Goal: Task Accomplishment & Management: Manage account settings

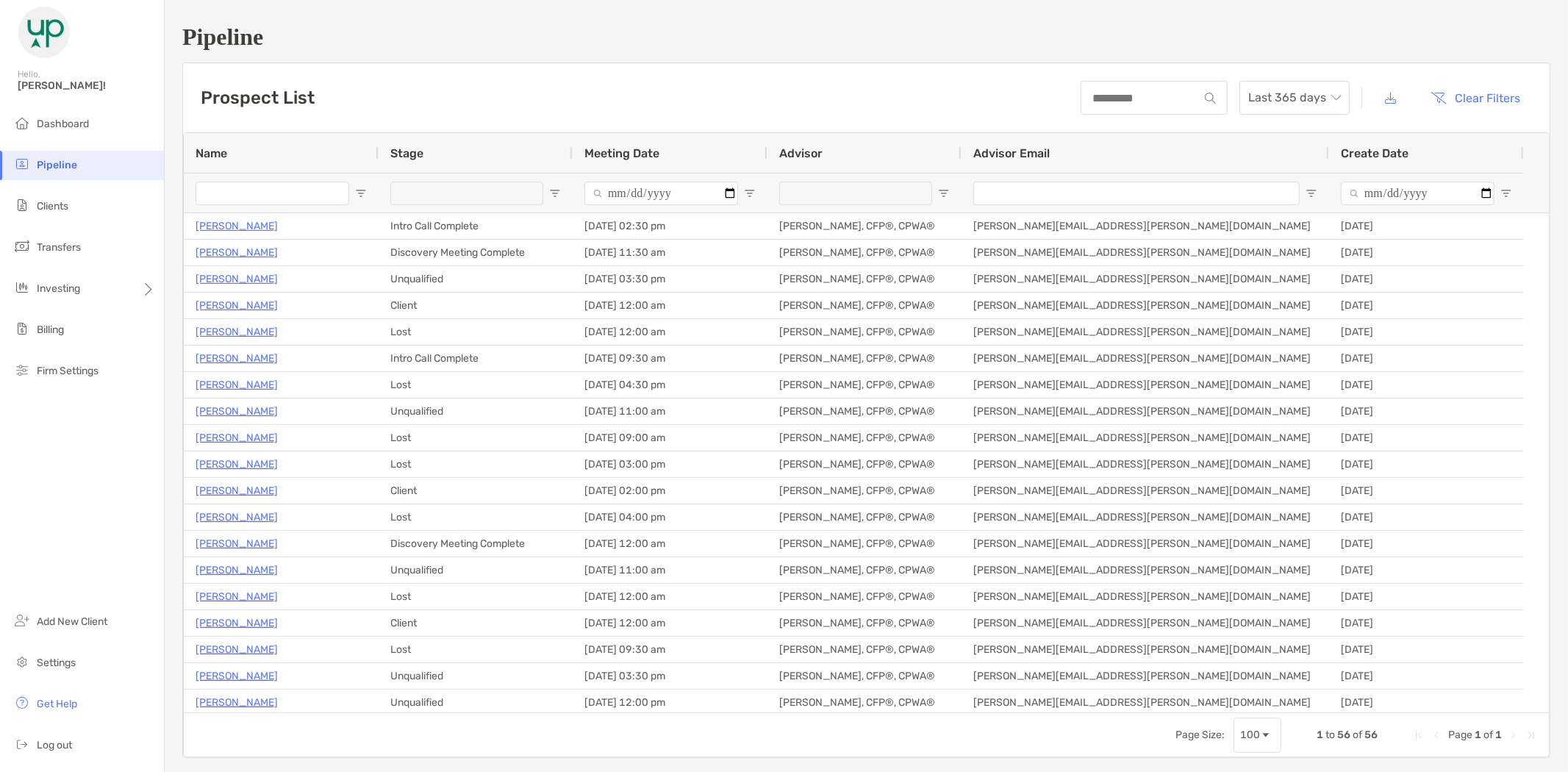
click at [244, 194] on input "Name Filter Input" at bounding box center [272, 193] width 154 height 24
click at [68, 663] on span "Settings" at bounding box center [56, 663] width 39 height 12
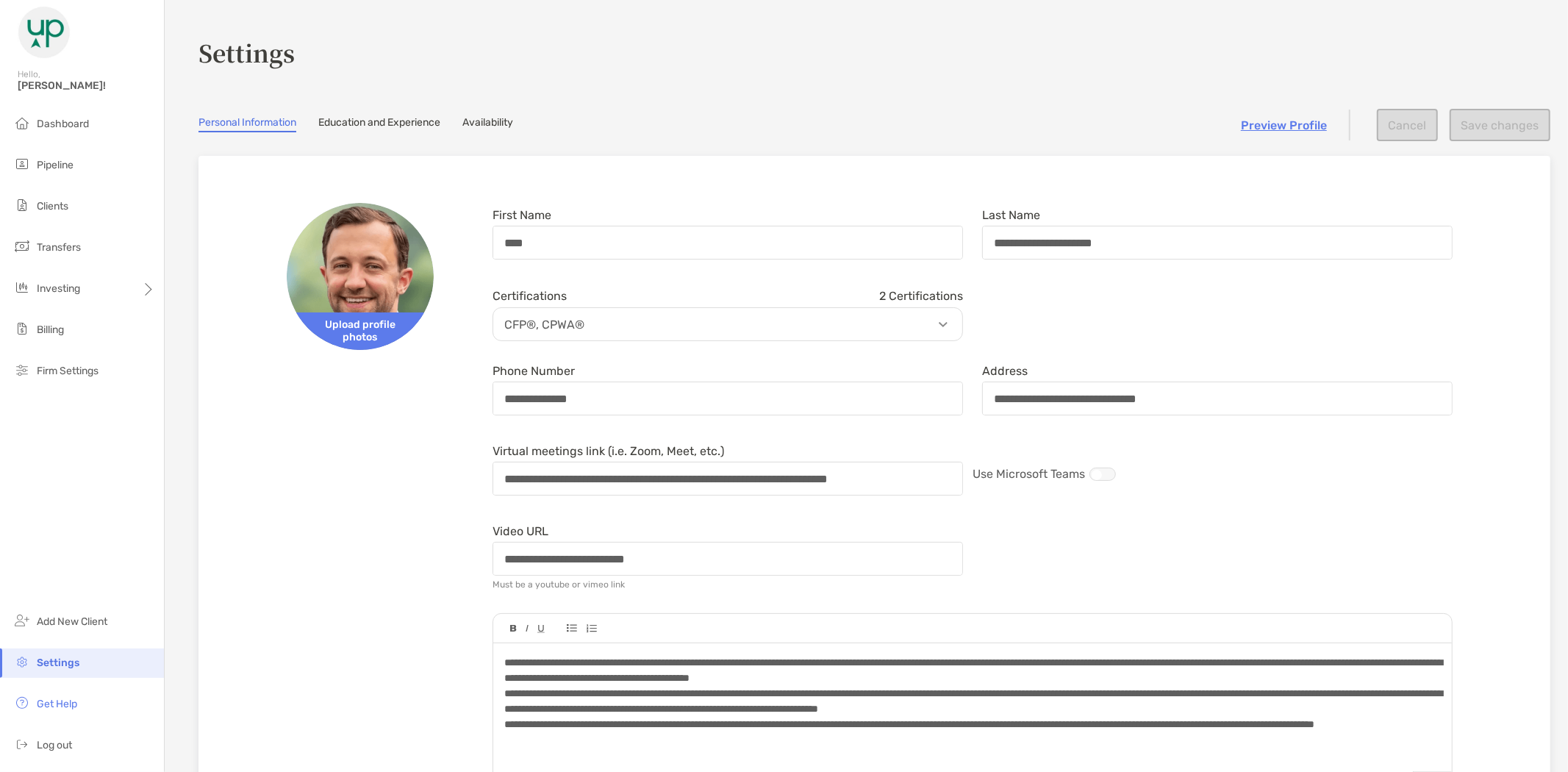
click at [496, 129] on link "Availability" at bounding box center [488, 124] width 51 height 16
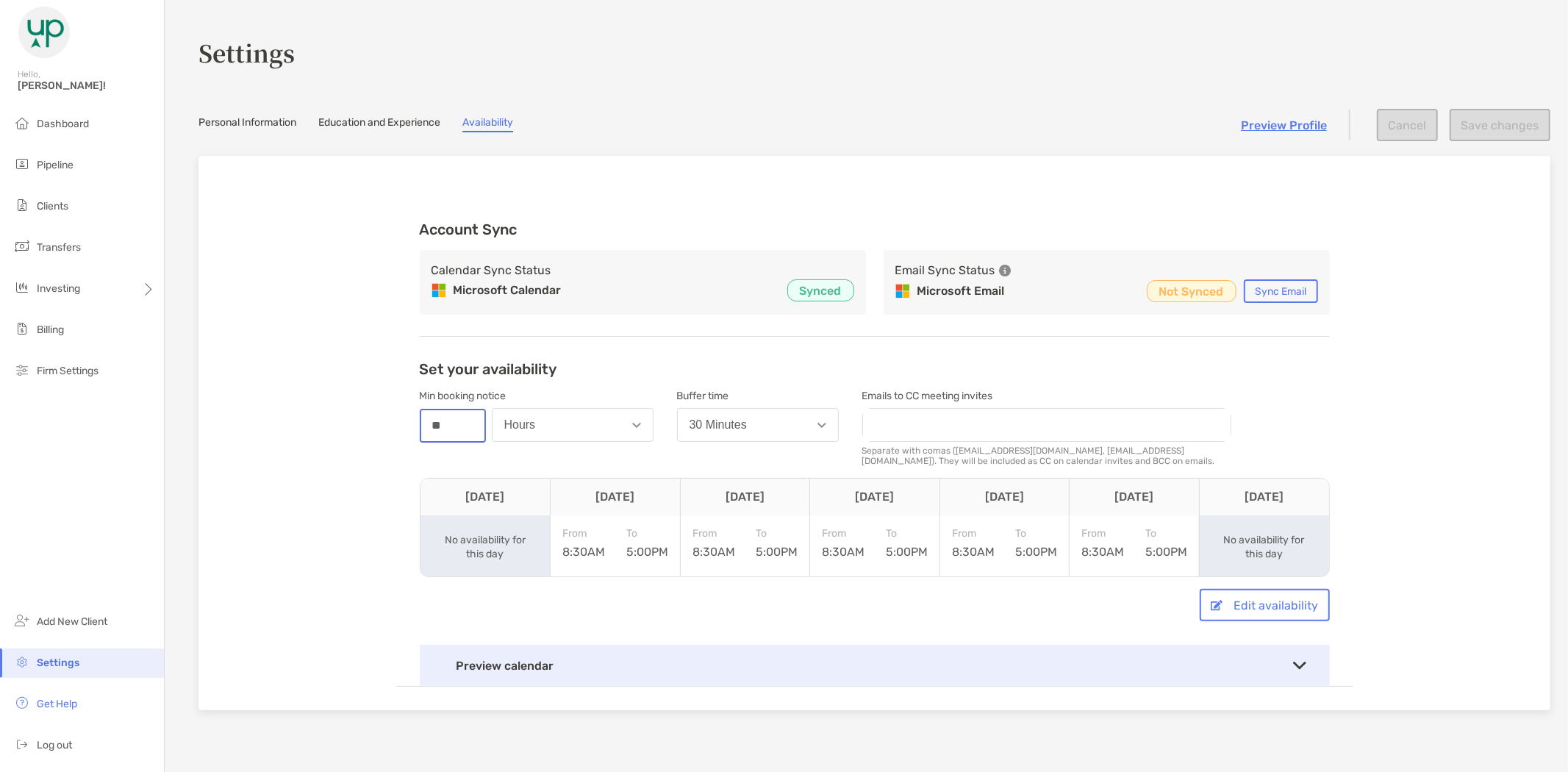
click at [443, 426] on input "**" at bounding box center [452, 426] width 63 height 31
click at [532, 423] on button "Hours" at bounding box center [573, 425] width 162 height 34
click at [316, 438] on div "Account Sync Calendar Sync Status Microsoft Calendar Synced Email Sync Status M…" at bounding box center [874, 433] width 1352 height 555
click at [452, 423] on input "**" at bounding box center [452, 426] width 63 height 31
type input "*"
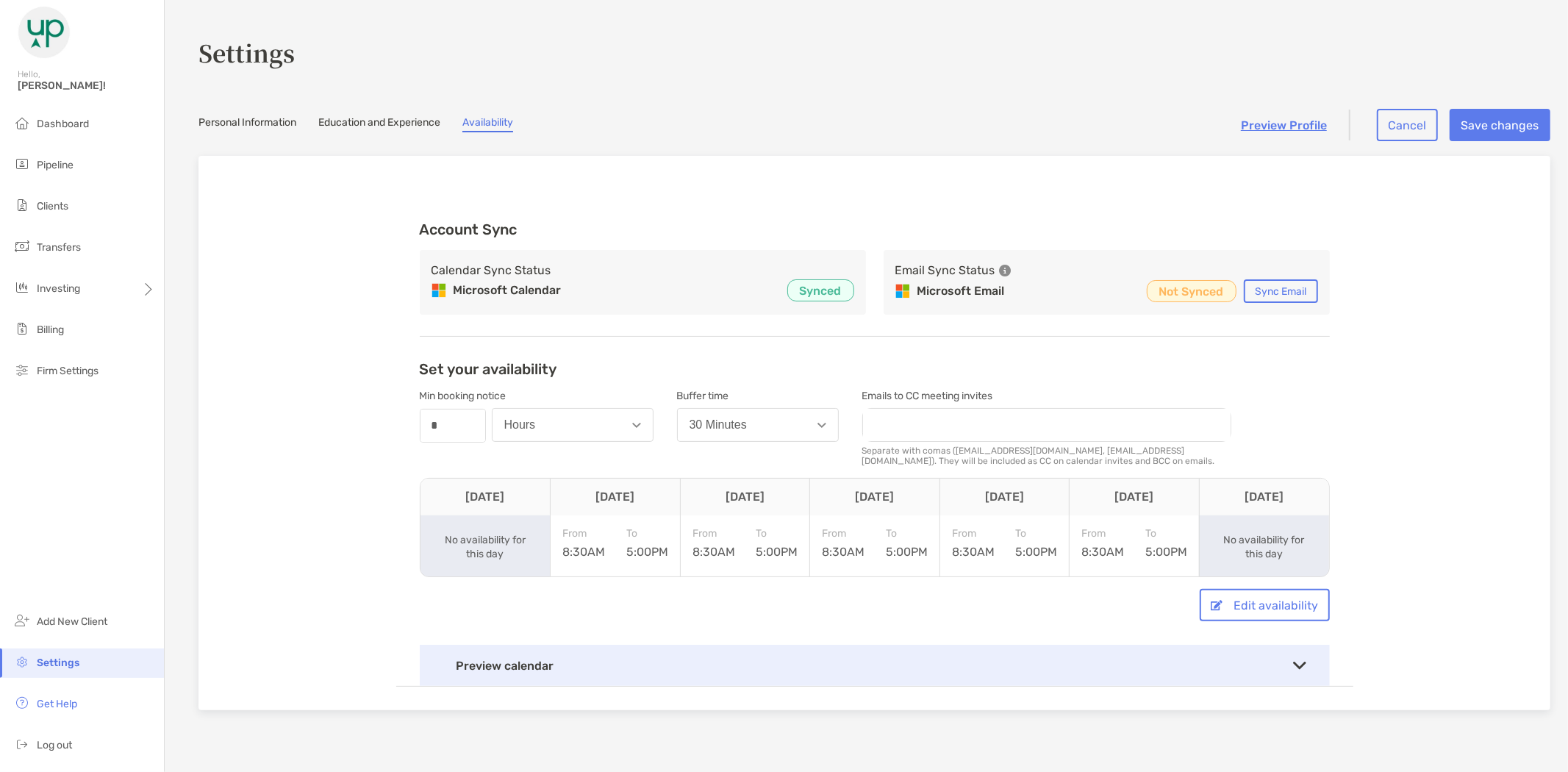
click at [1354, 381] on div "Account Sync Calendar Sync Status Microsoft Calendar Synced Email Sync Status M…" at bounding box center [874, 433] width 1352 height 555
click at [762, 426] on button "30 Minutes" at bounding box center [758, 425] width 162 height 34
click at [1060, 596] on div "Edit availability" at bounding box center [874, 605] width 910 height 32
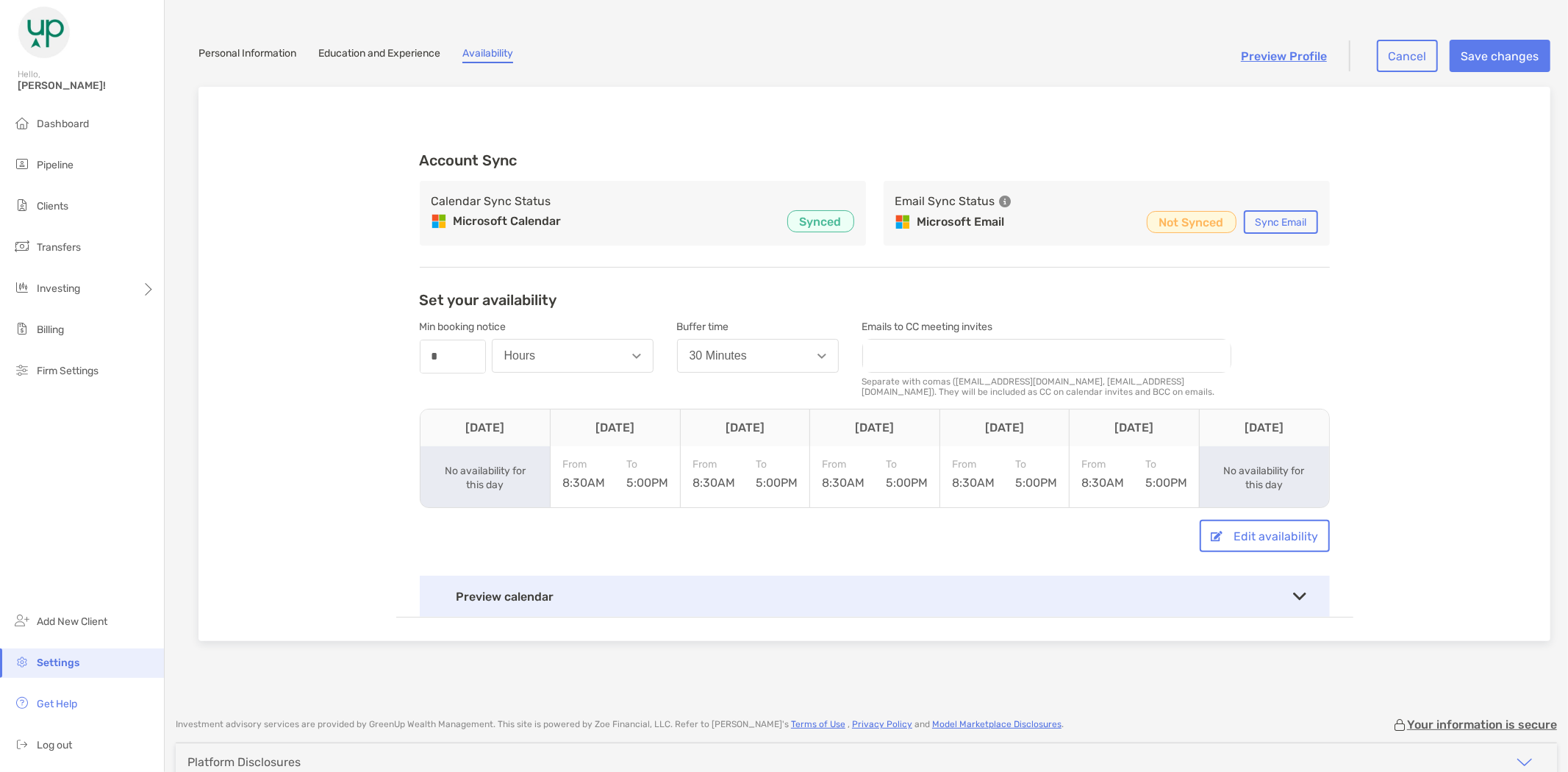
scroll to position [148, 0]
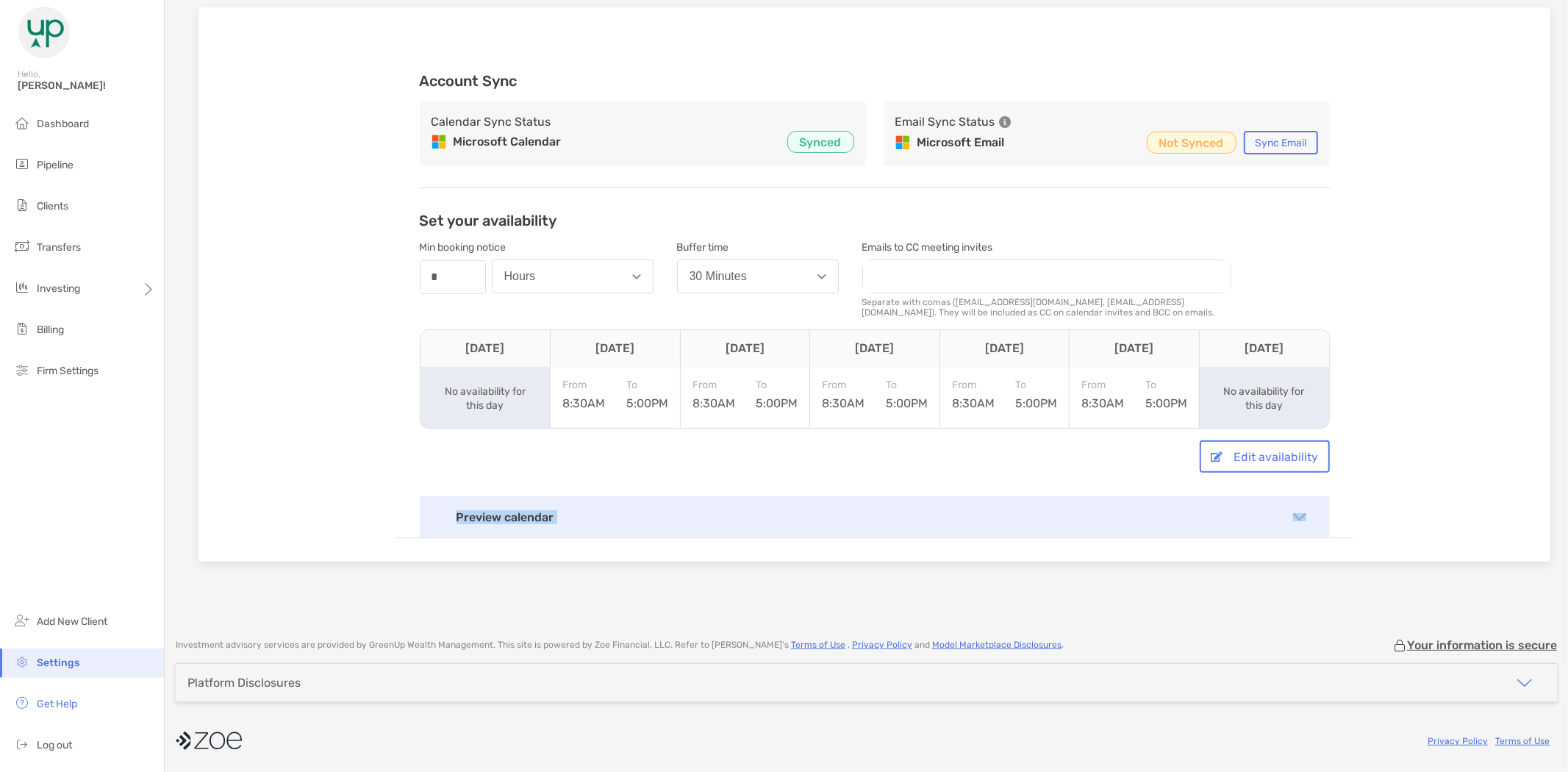
click at [1187, 532] on div "Preview calendar [DATE] Your availability in real time. 8 am 9 am 10 am 11 am 1…" at bounding box center [874, 517] width 910 height 41
click at [1186, 514] on div "Preview calendar" at bounding box center [874, 517] width 910 height 41
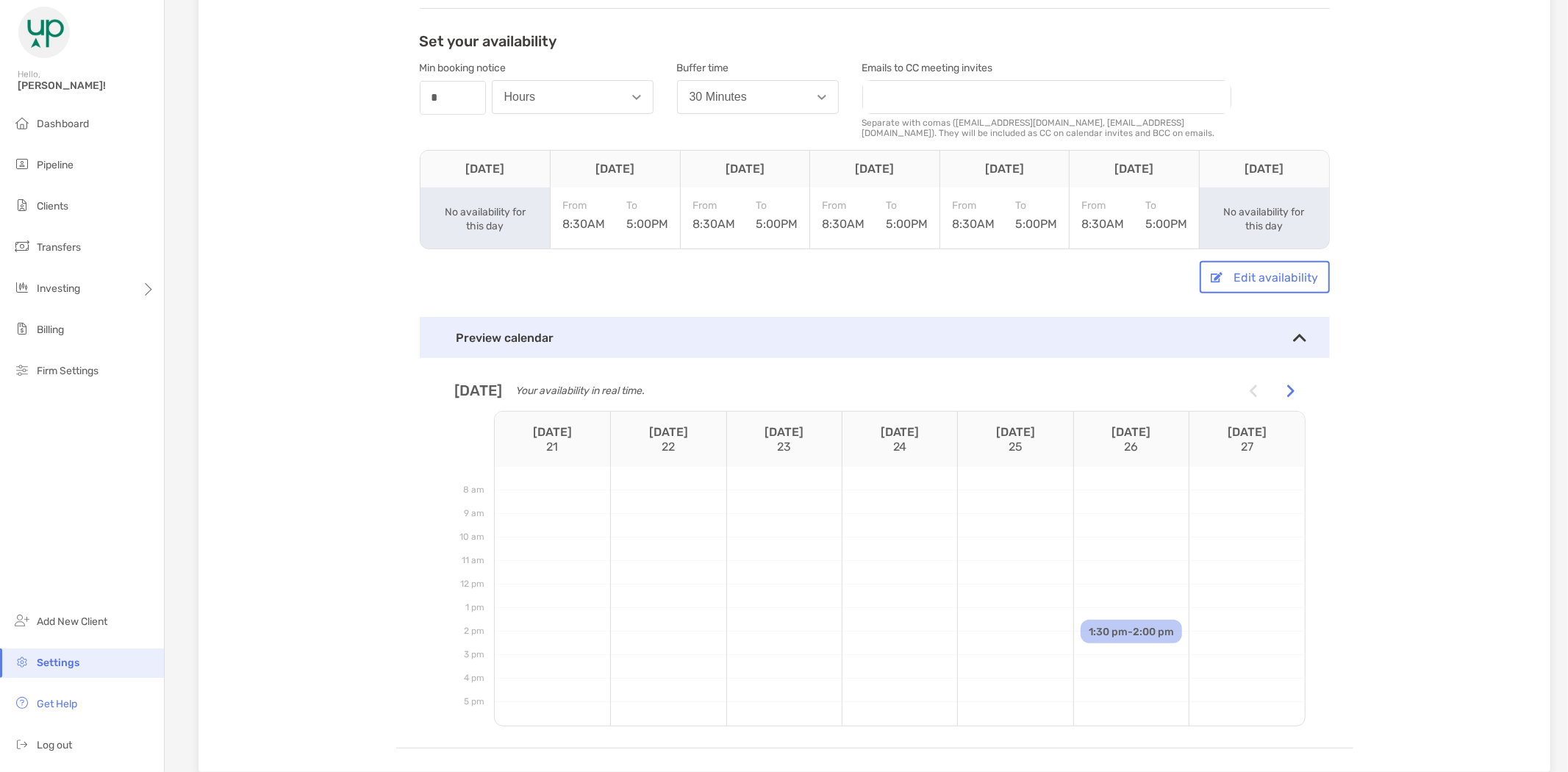
scroll to position [328, 0]
click at [971, 604] on div at bounding box center [1014, 597] width 114 height 24
click at [1287, 385] on img at bounding box center [1291, 392] width 7 height 13
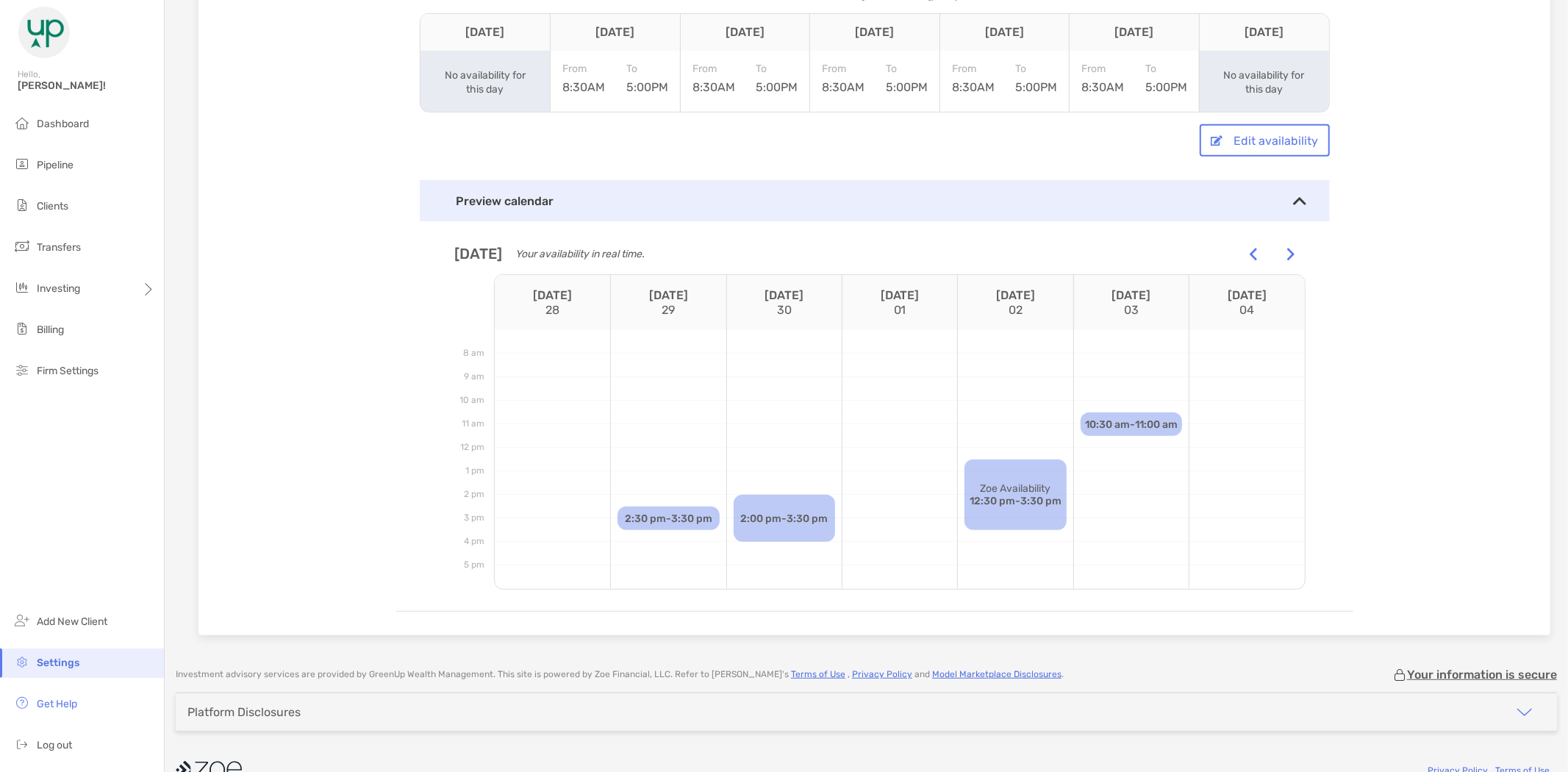
scroll to position [491, 0]
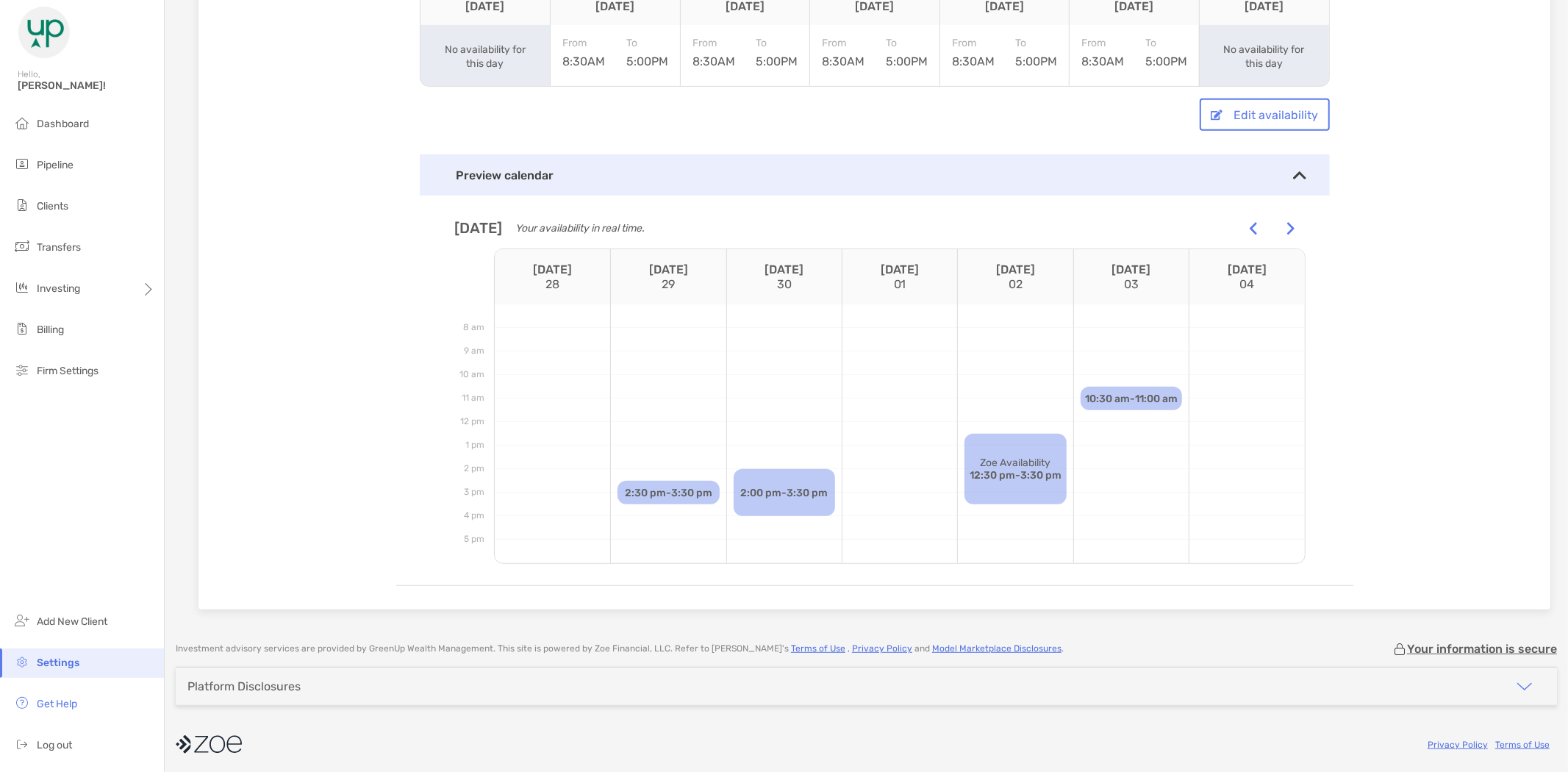
click at [1287, 223] on img at bounding box center [1291, 229] width 7 height 13
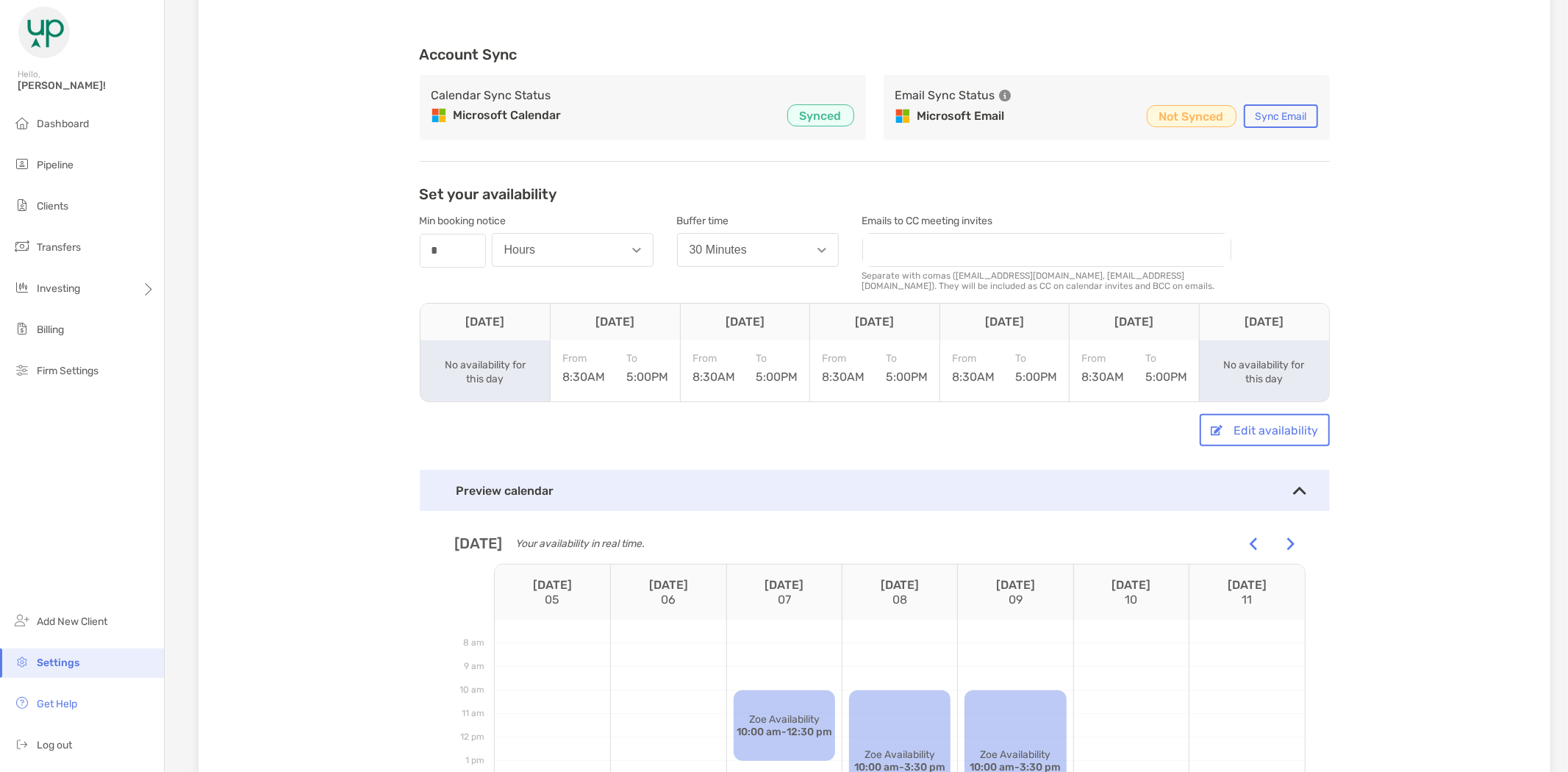
scroll to position [164, 0]
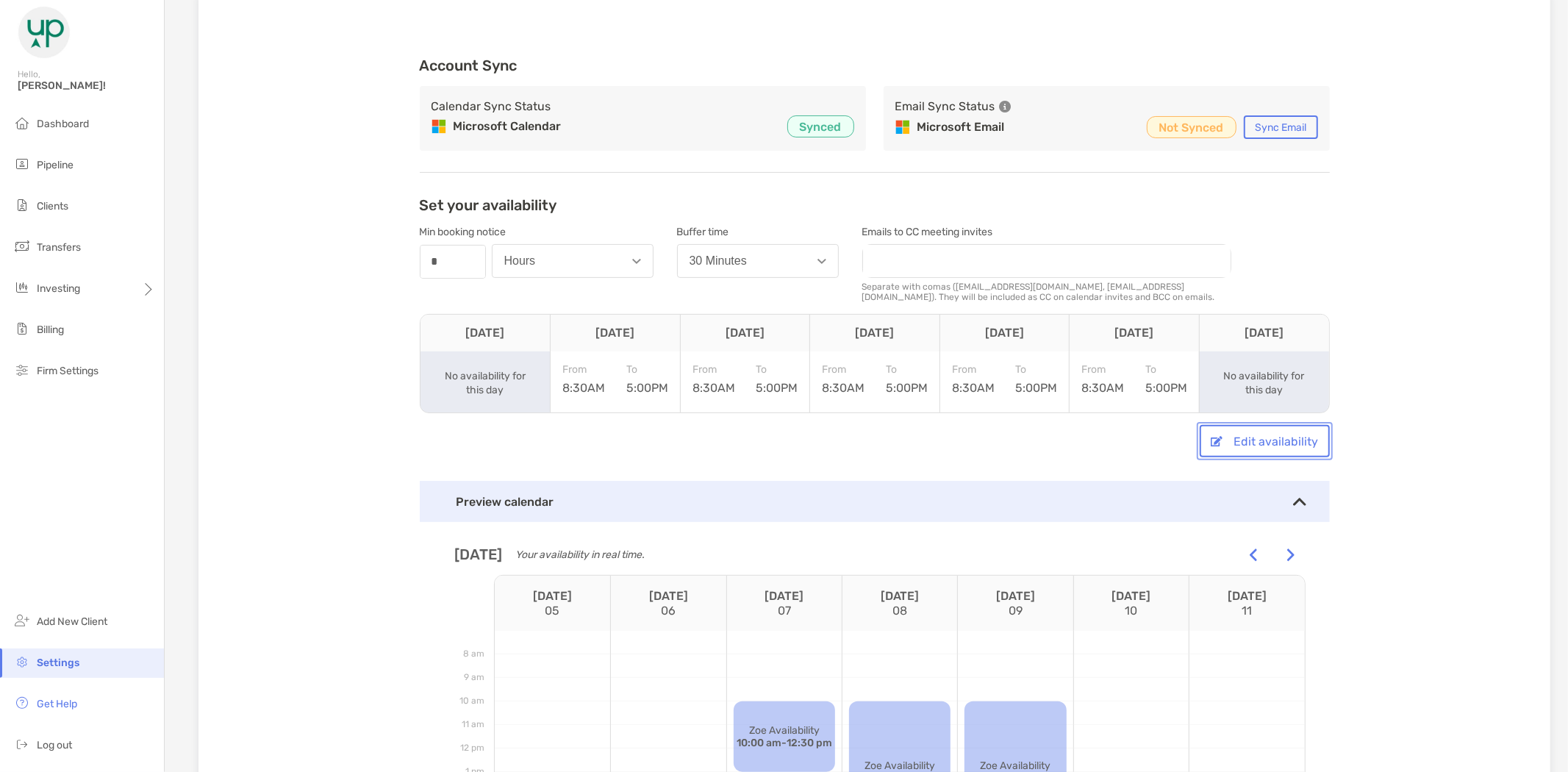
click at [1255, 428] on button "Edit availability" at bounding box center [1264, 440] width 130 height 32
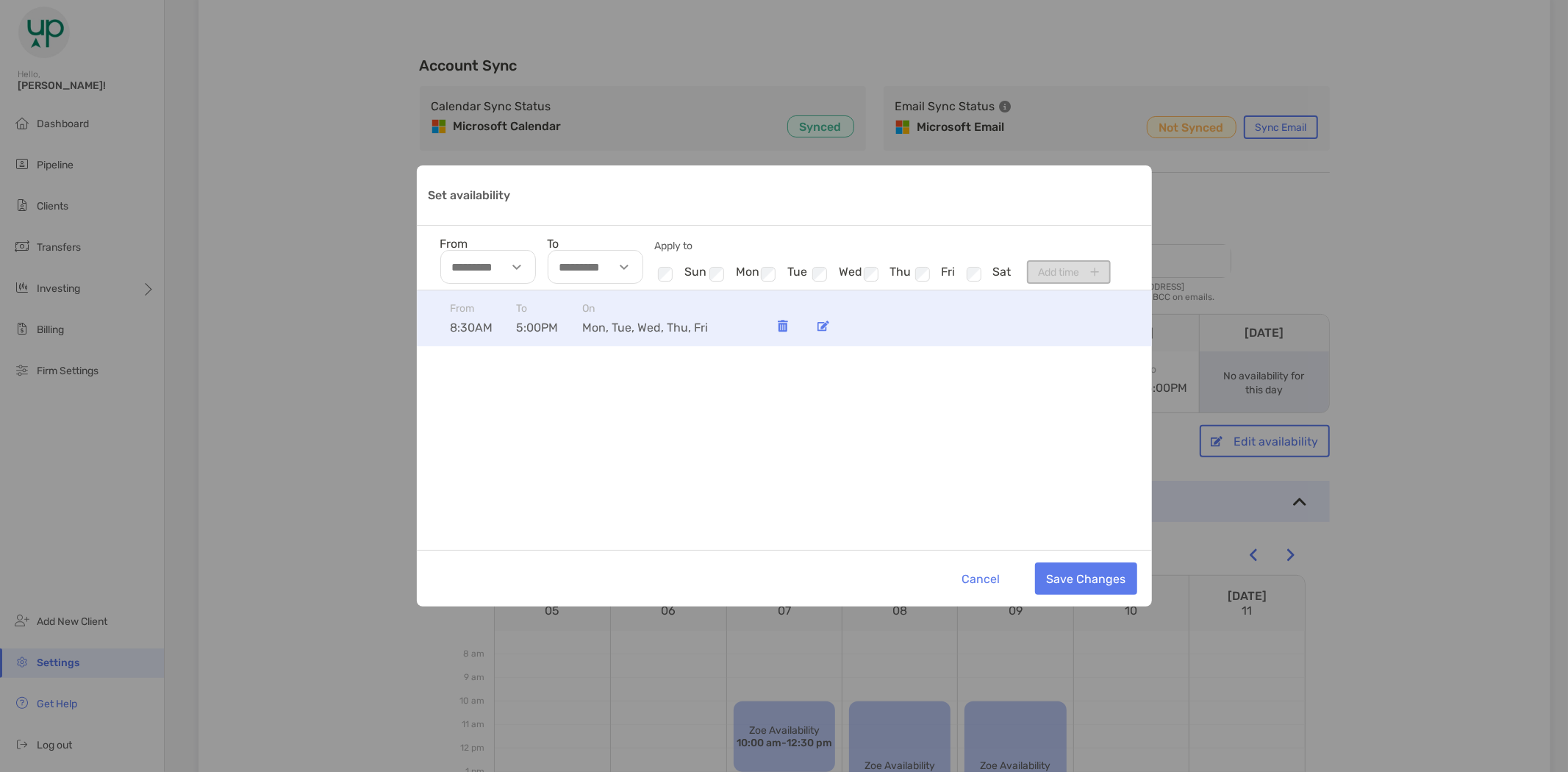
click at [819, 328] on img "Set availability" at bounding box center [823, 326] width 12 height 11
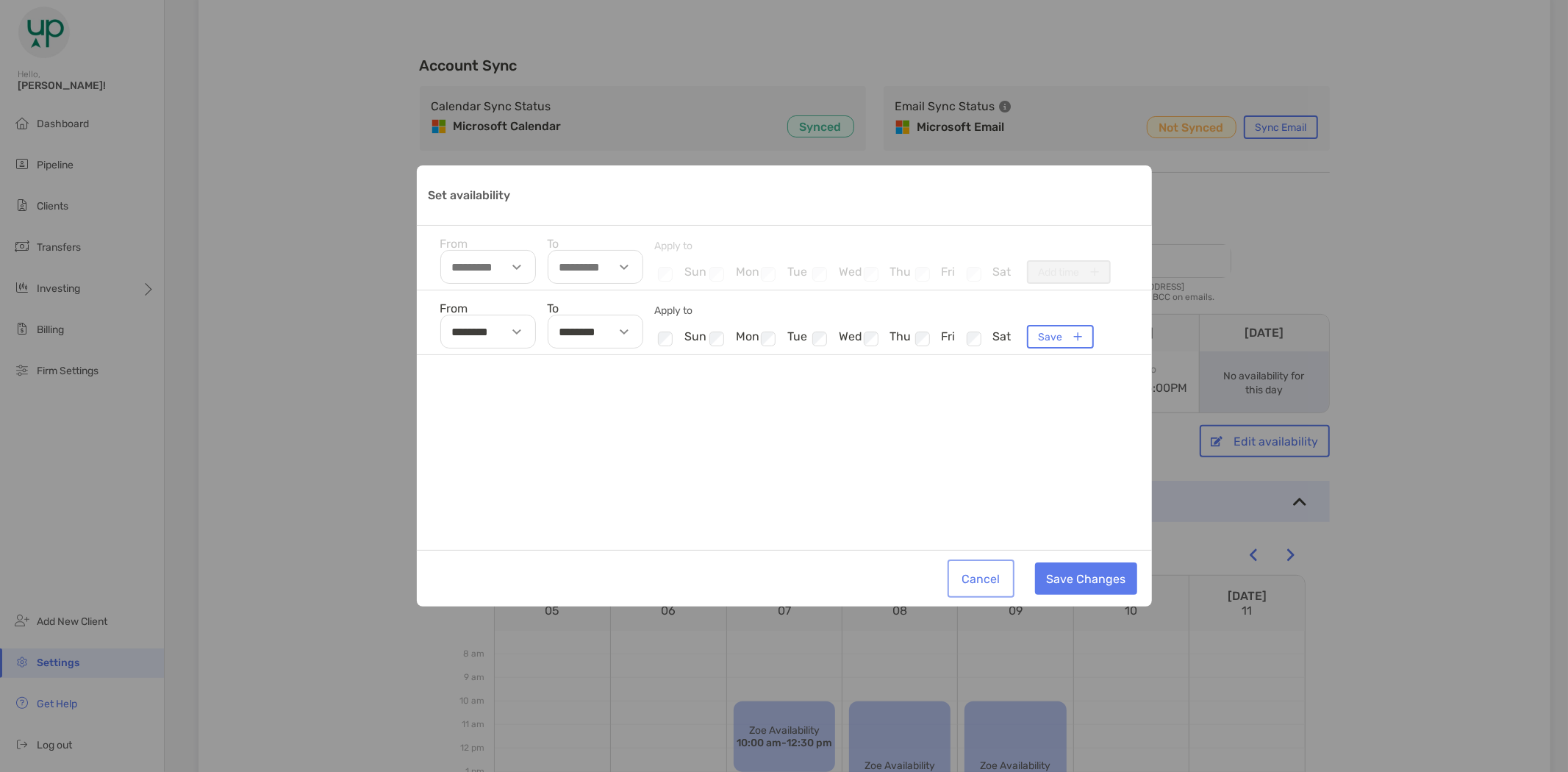
click at [984, 579] on button "Cancel" at bounding box center [981, 579] width 61 height 32
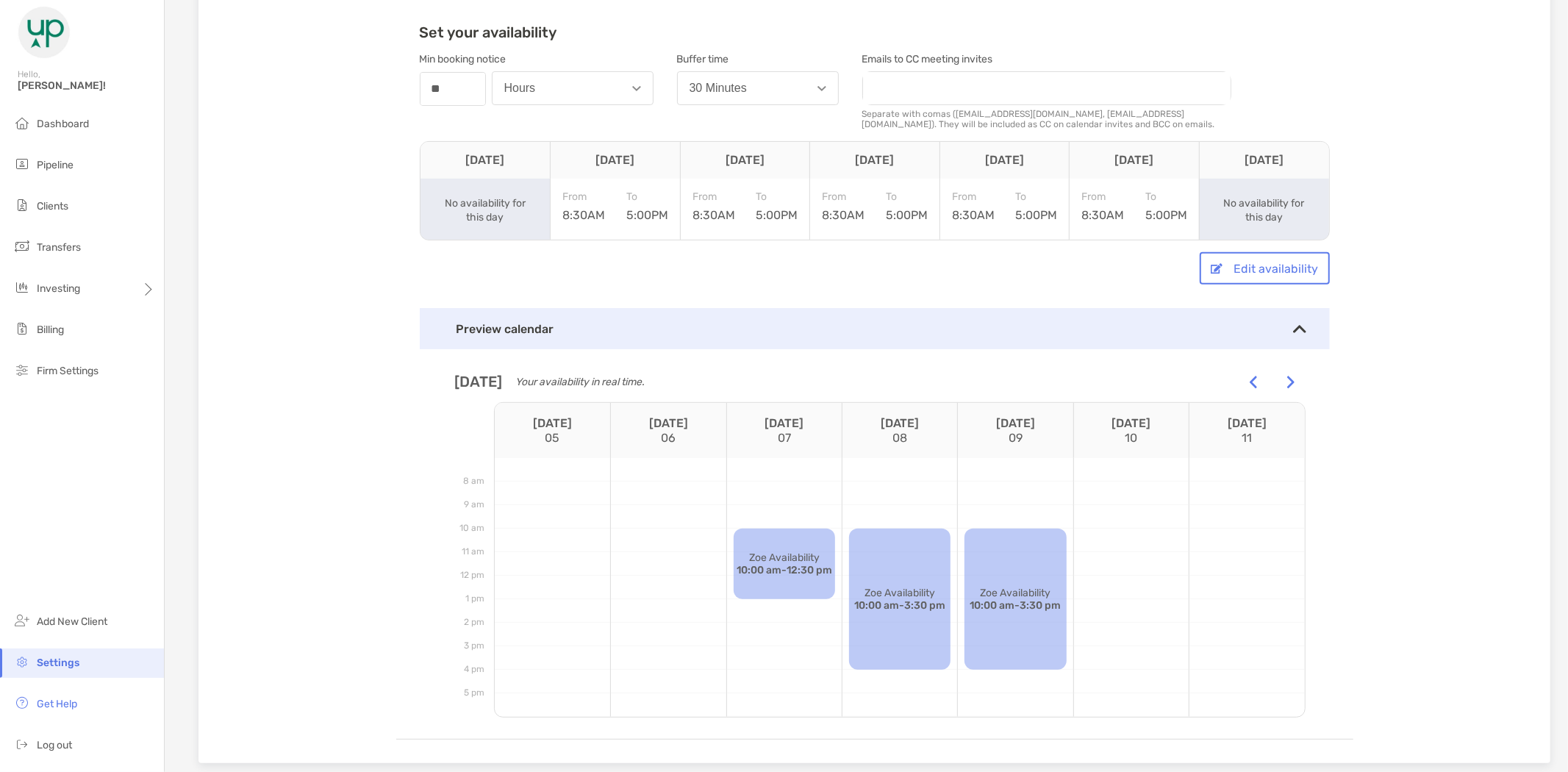
scroll to position [409, 0]
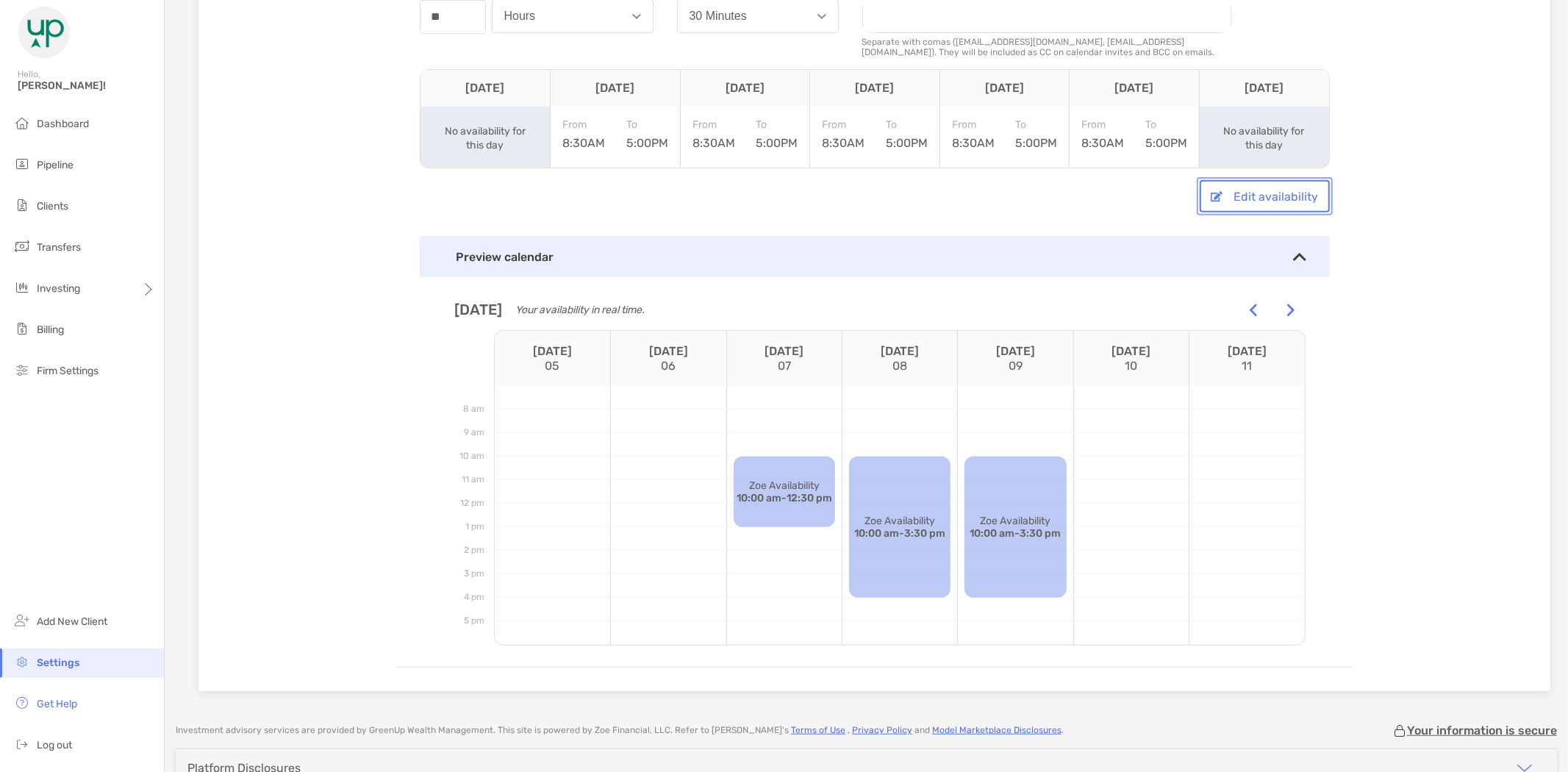
click at [1240, 195] on button "Edit availability" at bounding box center [1264, 196] width 130 height 32
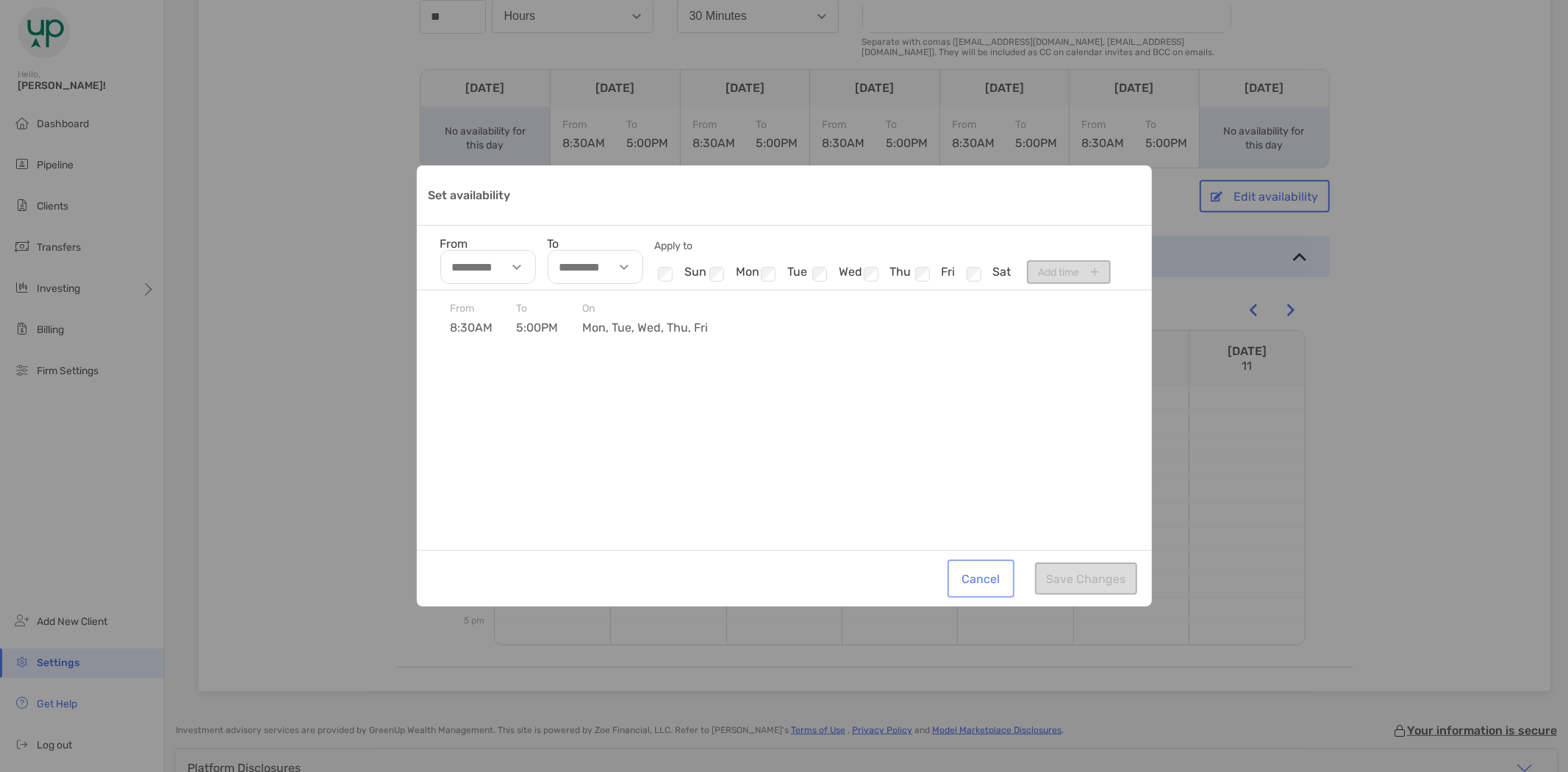
click at [983, 582] on button "Cancel" at bounding box center [981, 579] width 61 height 32
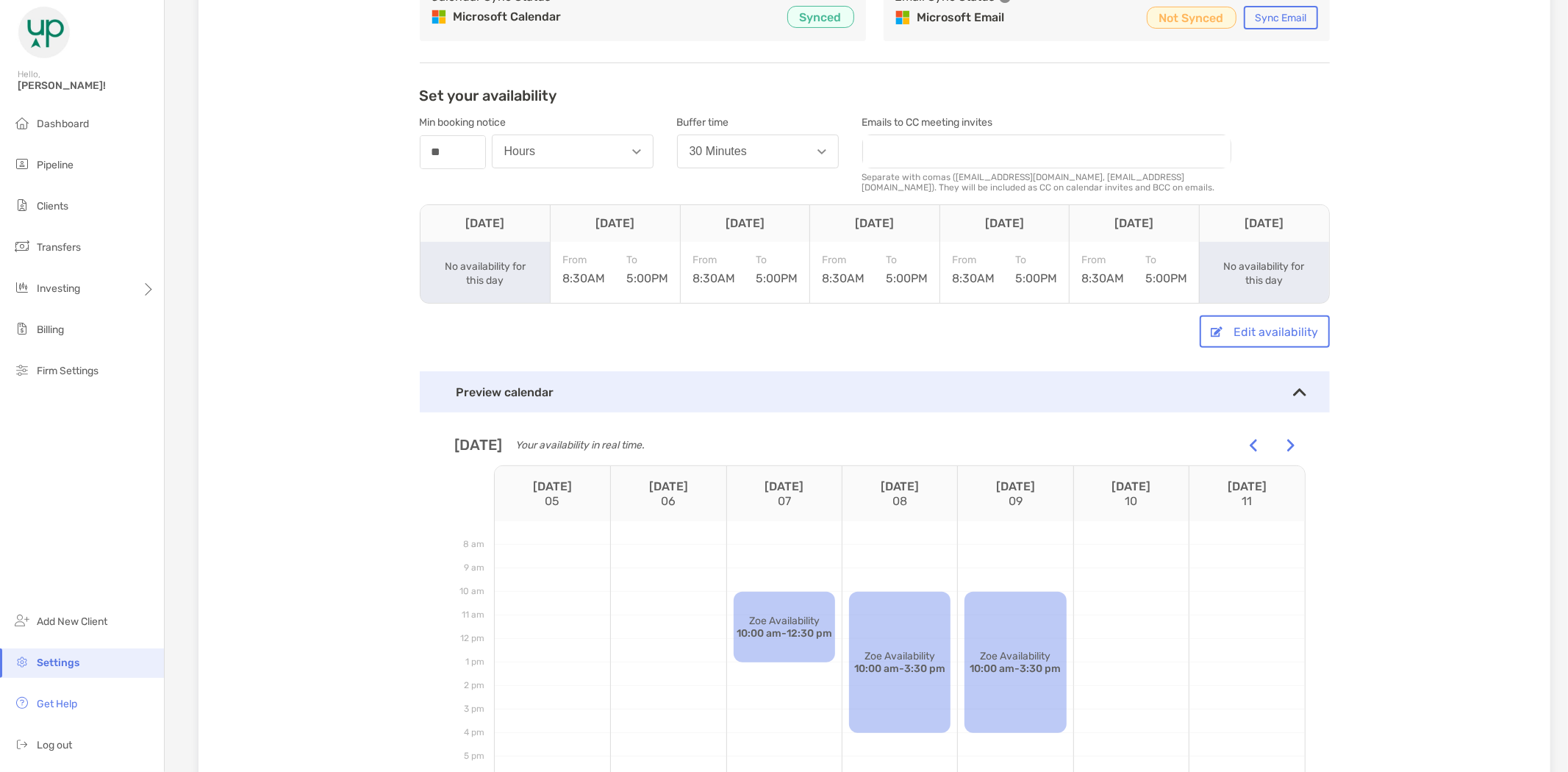
scroll to position [0, 0]
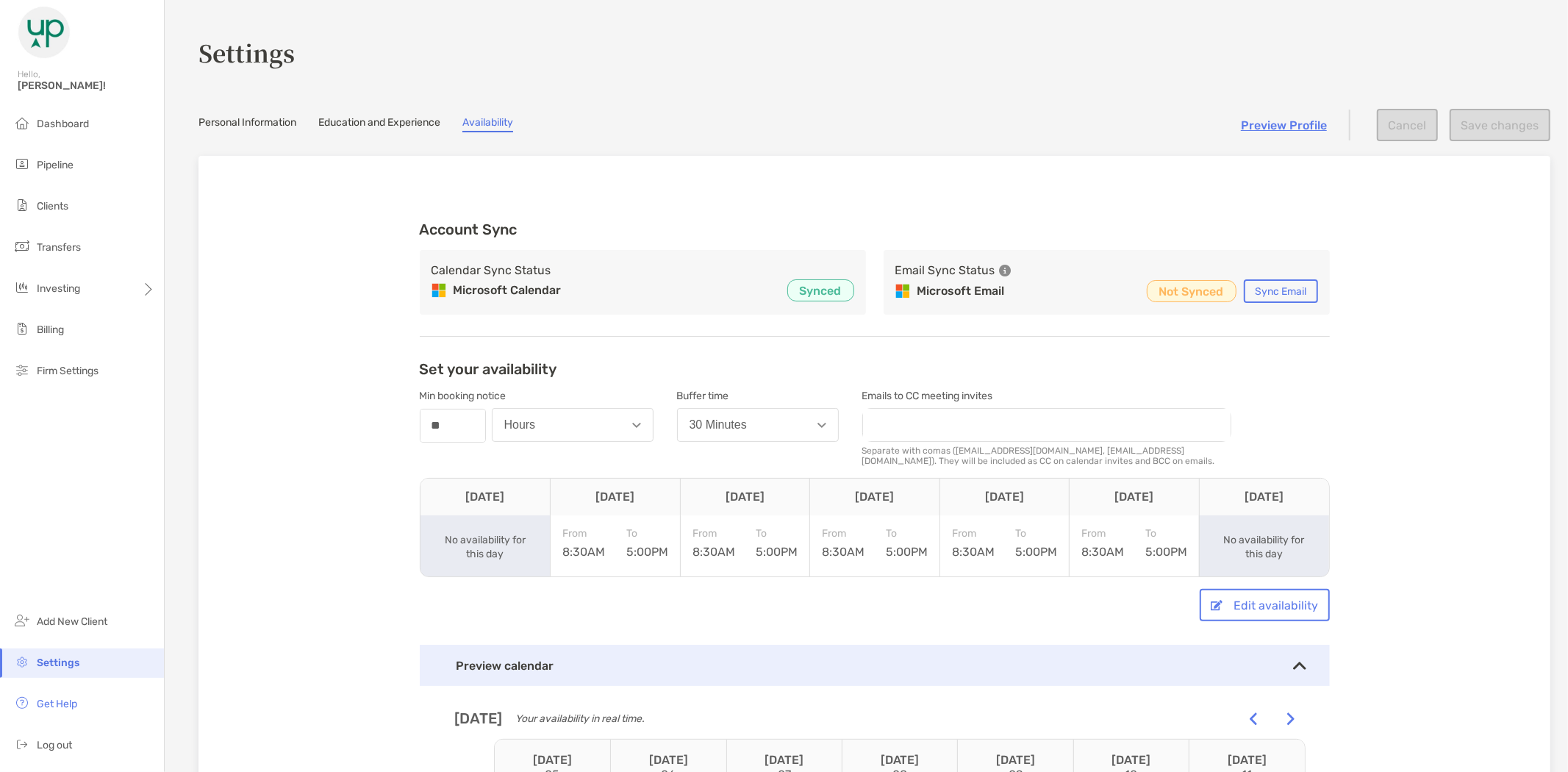
click at [1273, 119] on link "Preview Profile" at bounding box center [1283, 125] width 86 height 14
click at [797, 418] on button "30 Minutes" at bounding box center [758, 425] width 162 height 34
click at [763, 453] on button "0 Minutes" at bounding box center [758, 461] width 160 height 38
click at [775, 338] on div "Account Sync Calendar Sync Status Microsoft Calendar Synced Email Sync Status M…" at bounding box center [874, 640] width 957 height 874
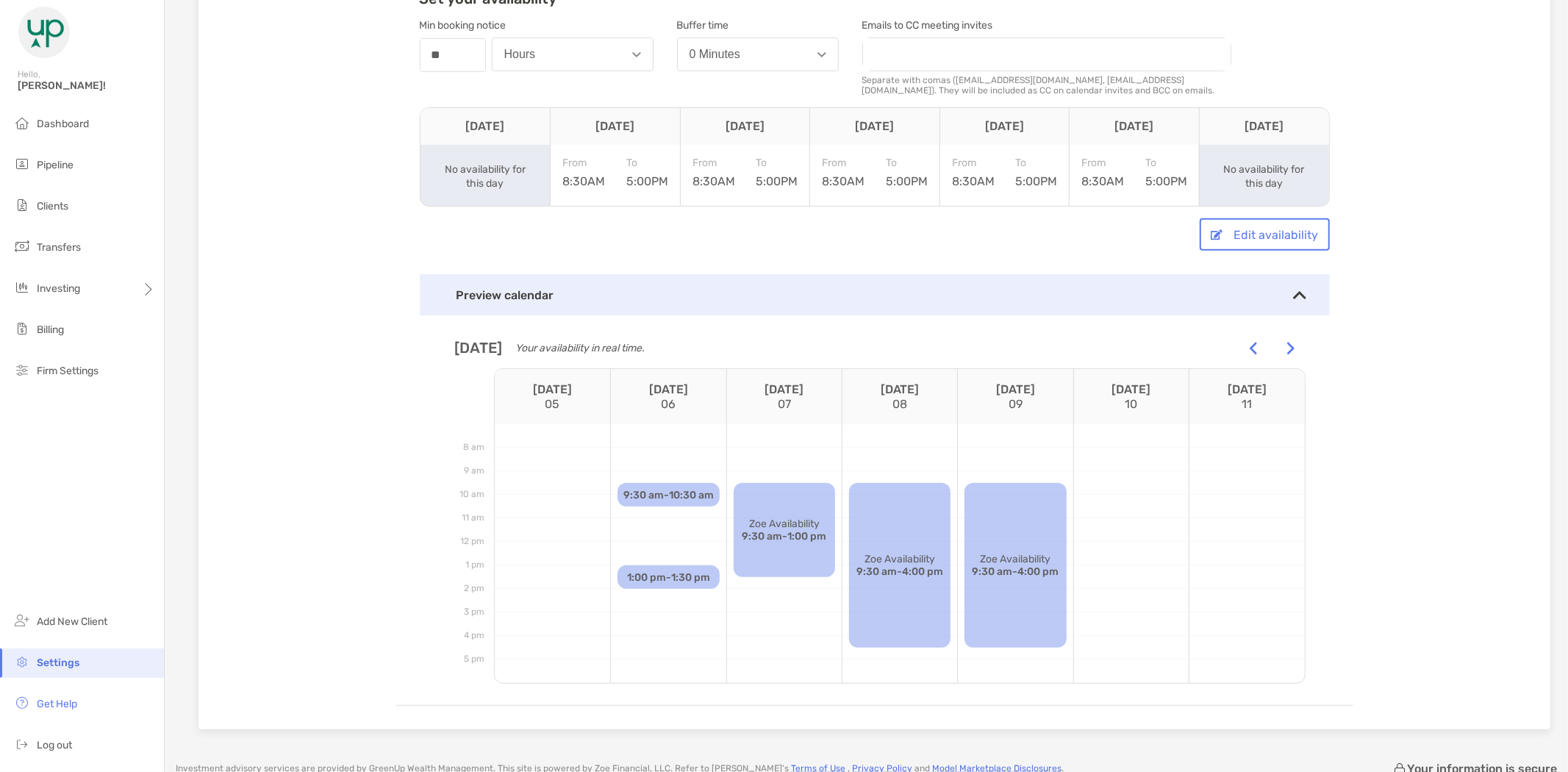
scroll to position [408, 0]
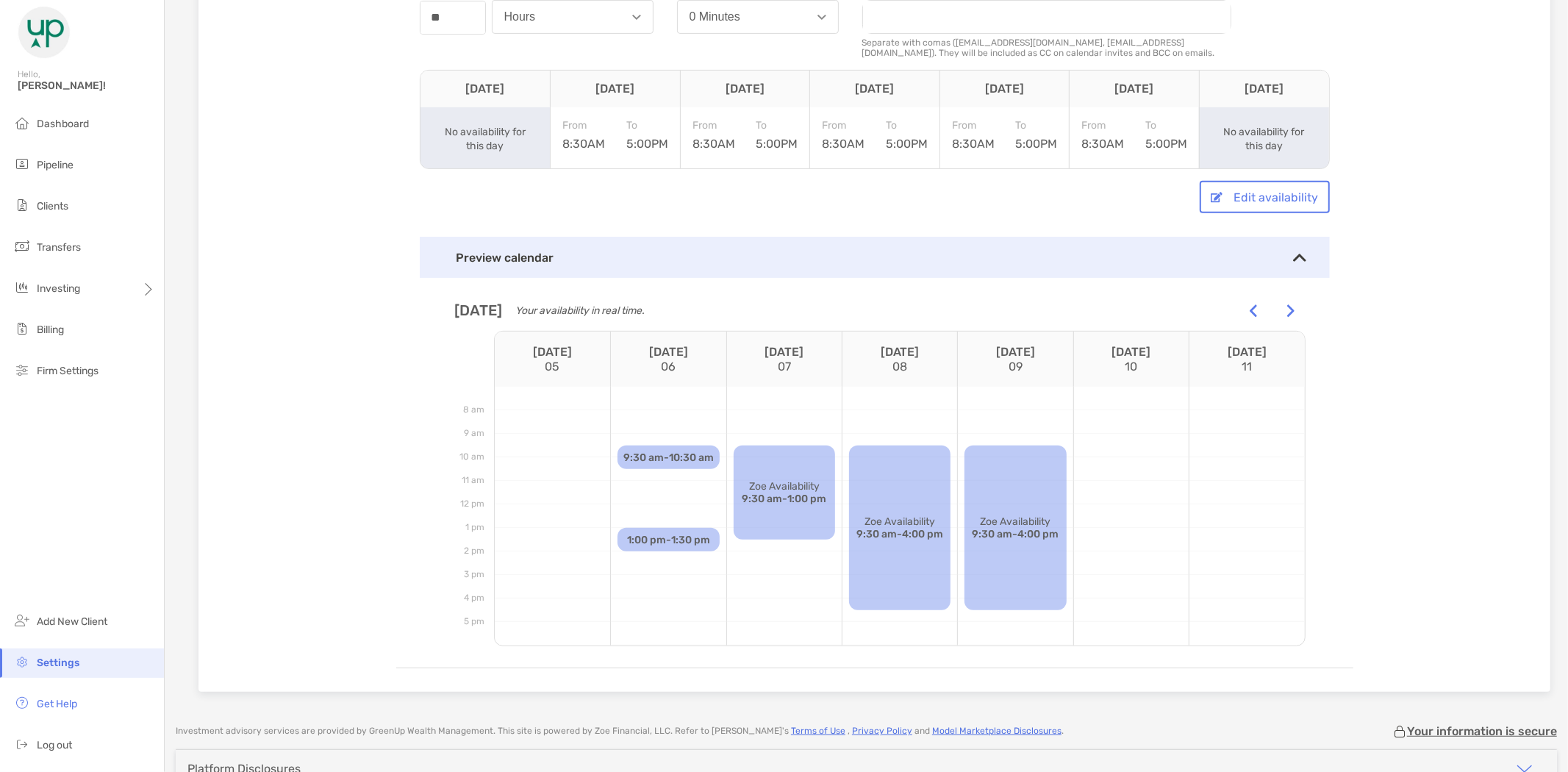
click at [1252, 306] on div at bounding box center [1254, 310] width 30 height 30
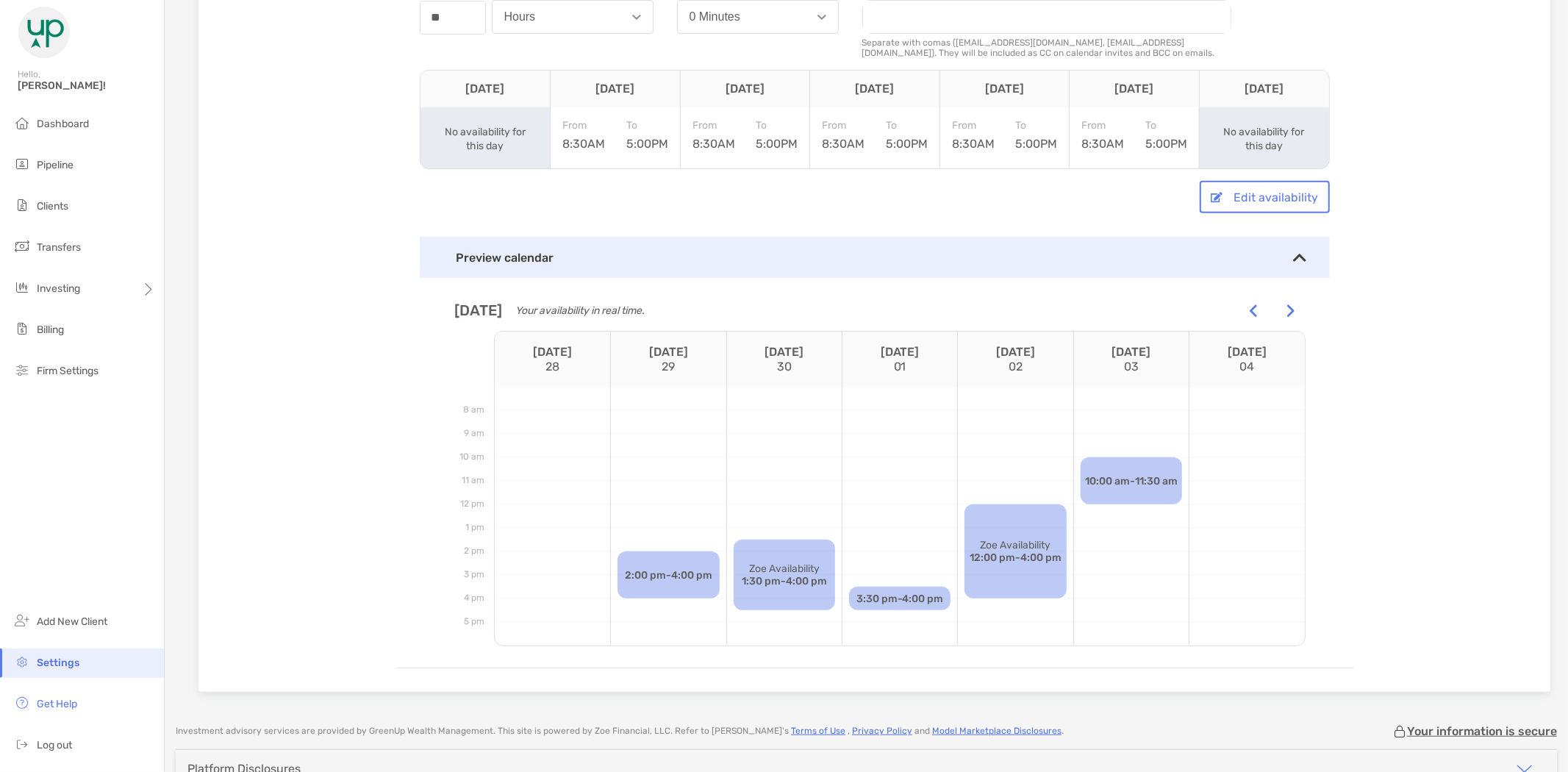
click at [1250, 305] on img at bounding box center [1253, 311] width 7 height 13
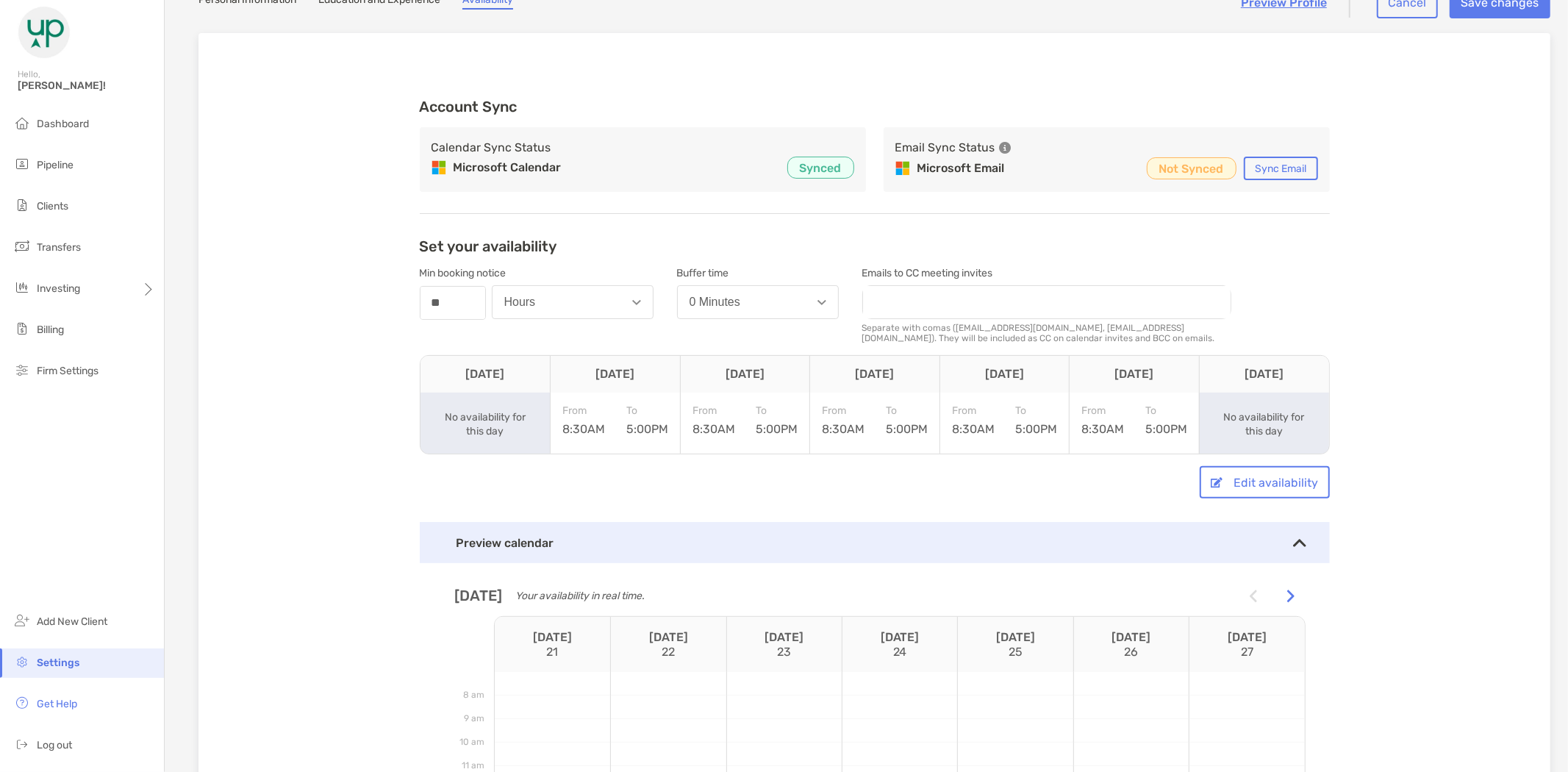
scroll to position [81, 0]
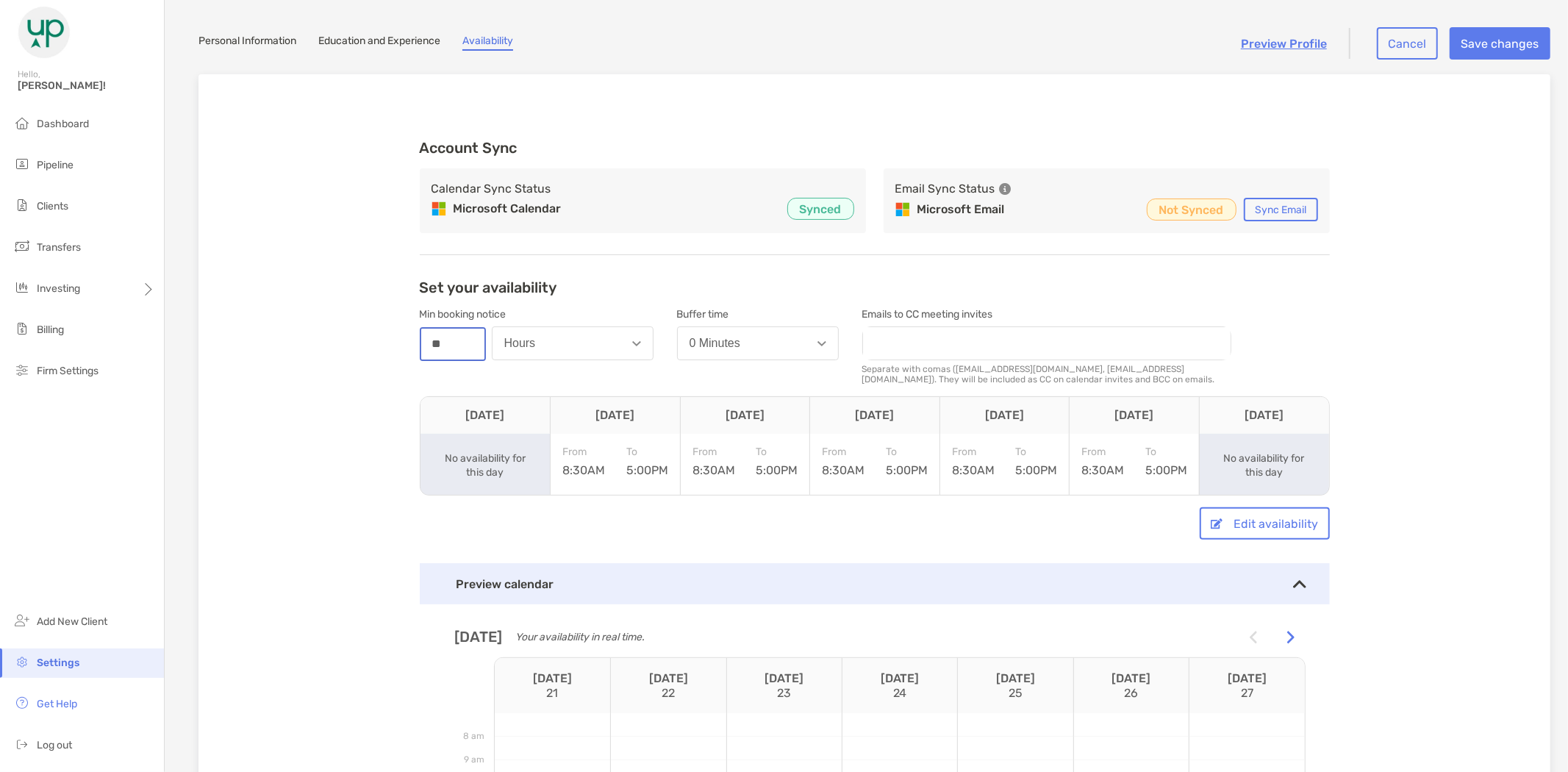
drag, startPoint x: 390, startPoint y: 350, endPoint x: 378, endPoint y: 350, distance: 12.0
click at [378, 350] on div "Account Sync Calendar Sync Status Microsoft Calendar Synced Email Sync Status M…" at bounding box center [874, 546] width 1352 height 944
type input "*"
click at [306, 422] on div "Account Sync Calendar Sync Status Microsoft Calendar Synced Email Sync Status M…" at bounding box center [874, 546] width 1352 height 944
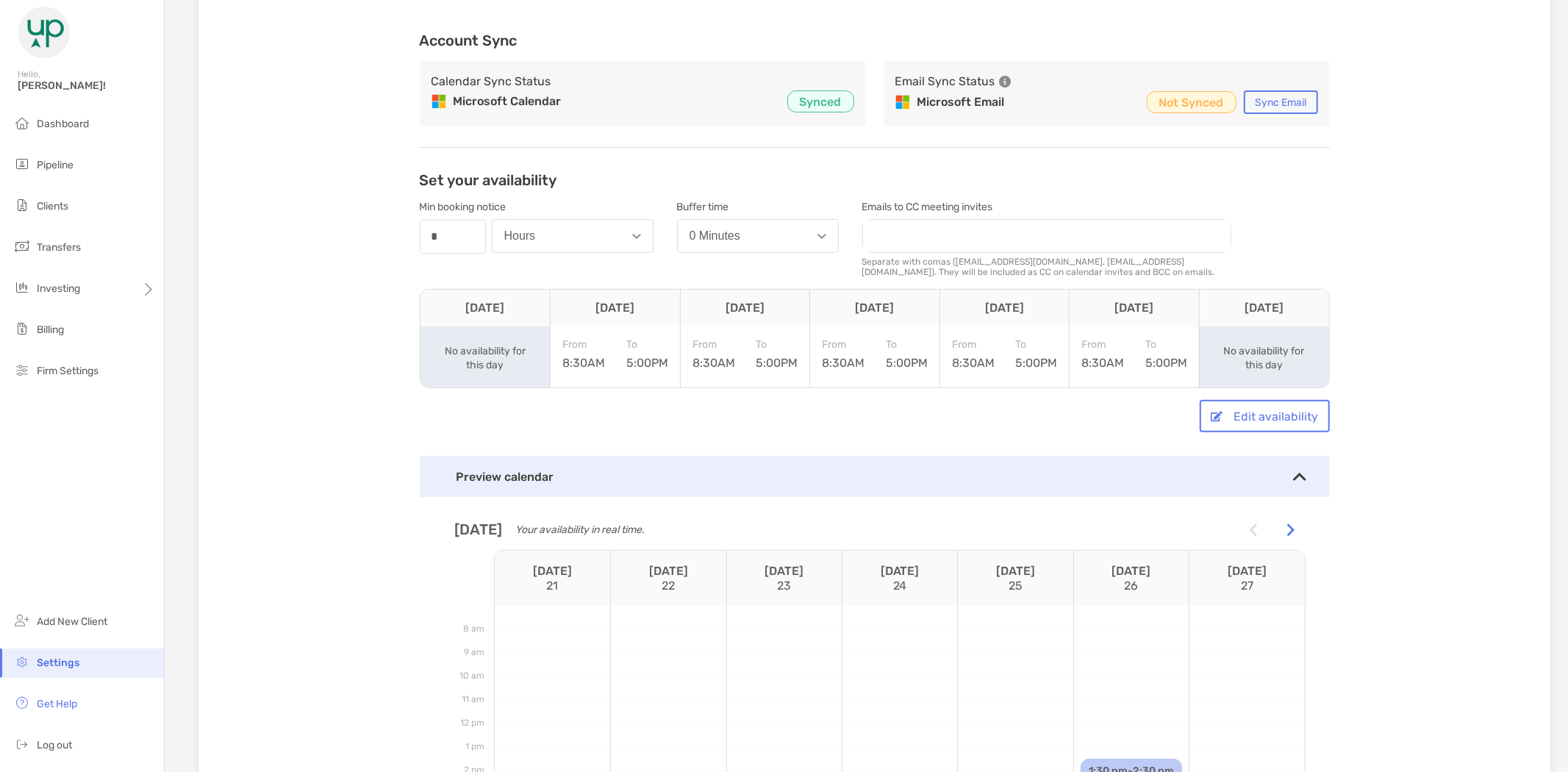
scroll to position [327, 0]
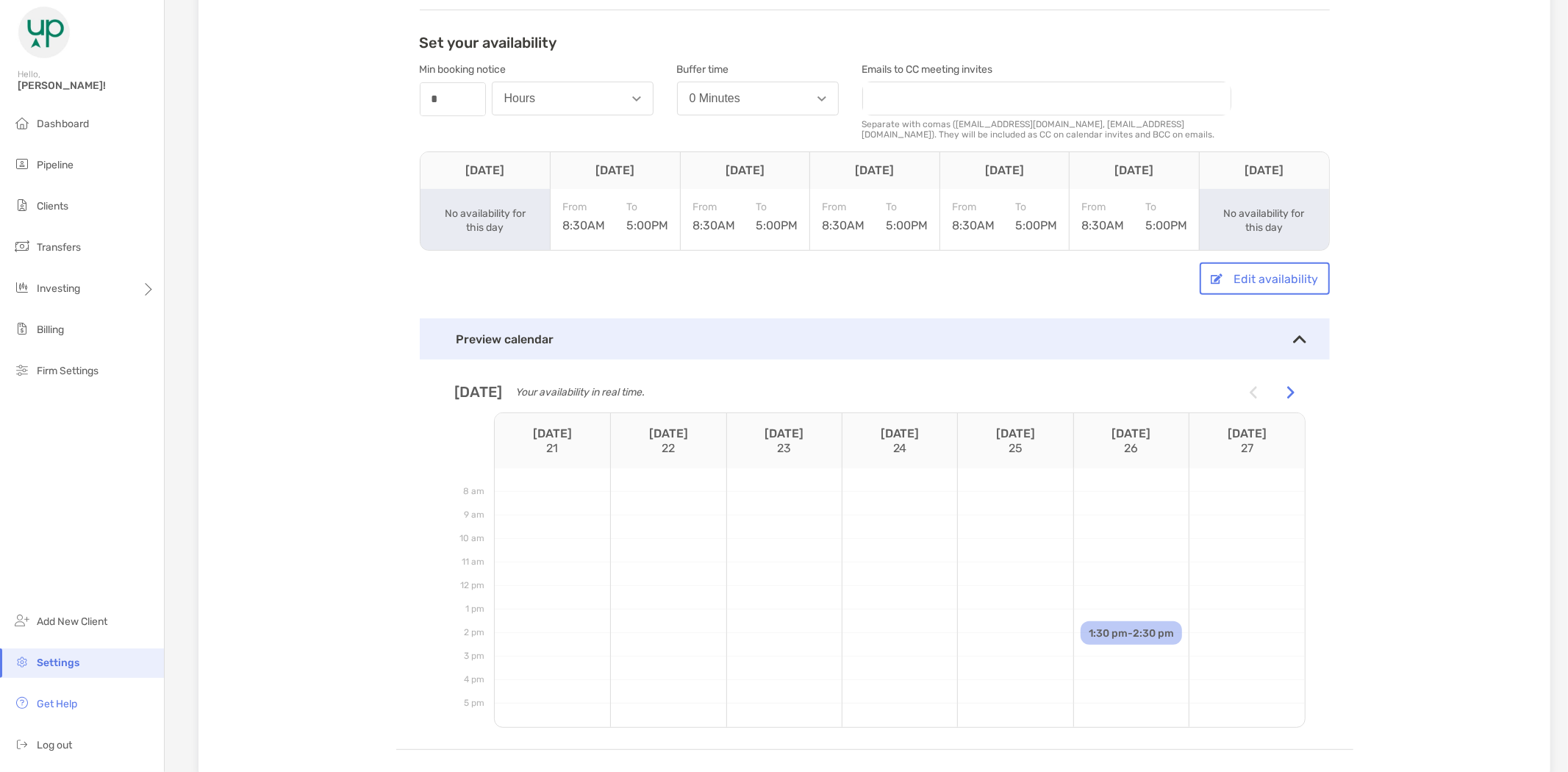
click at [1343, 366] on div "Account Sync Calendar Sync Status Microsoft Calendar Synced Email Sync Status M…" at bounding box center [874, 314] width 957 height 874
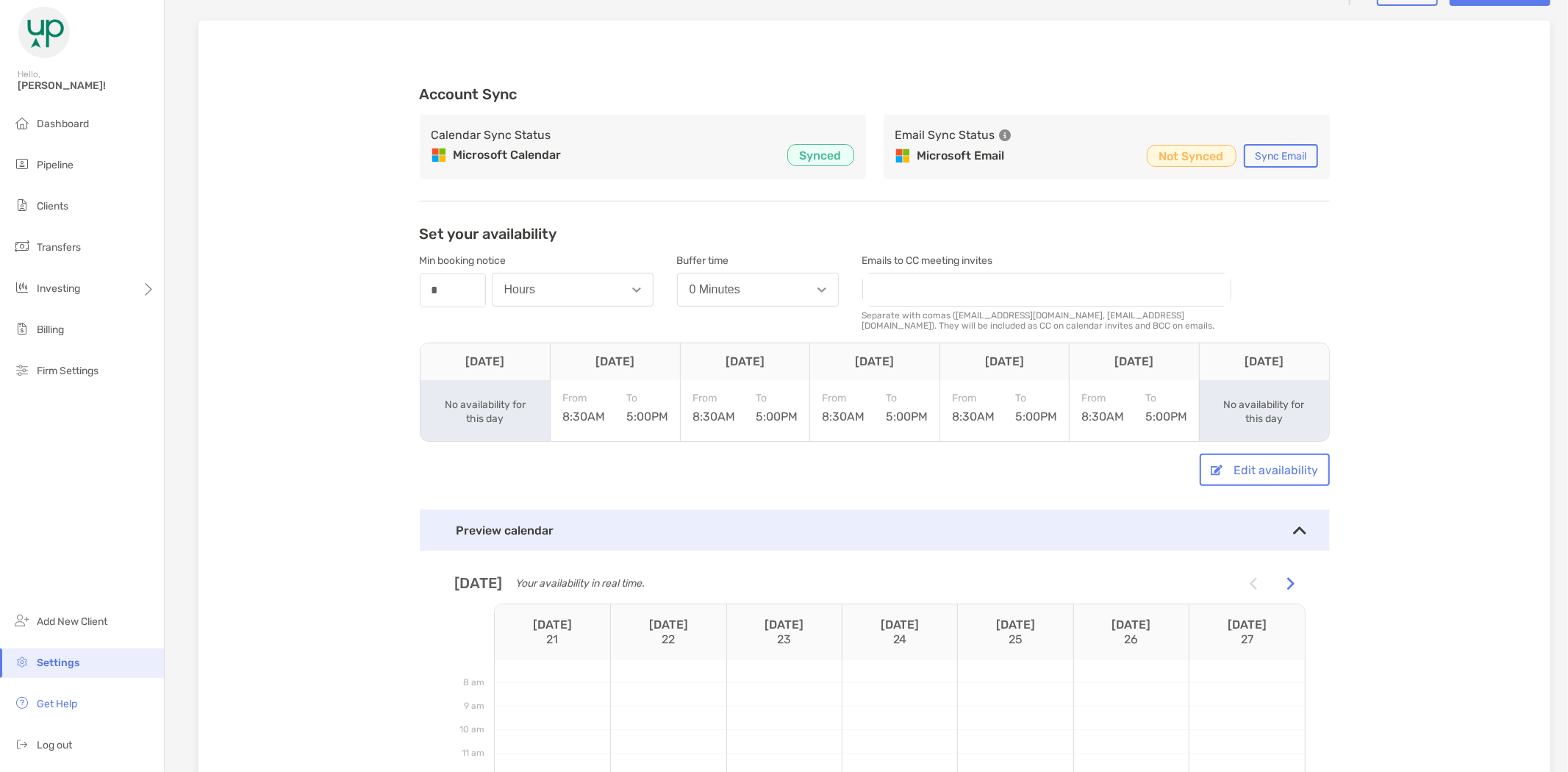
scroll to position [81, 0]
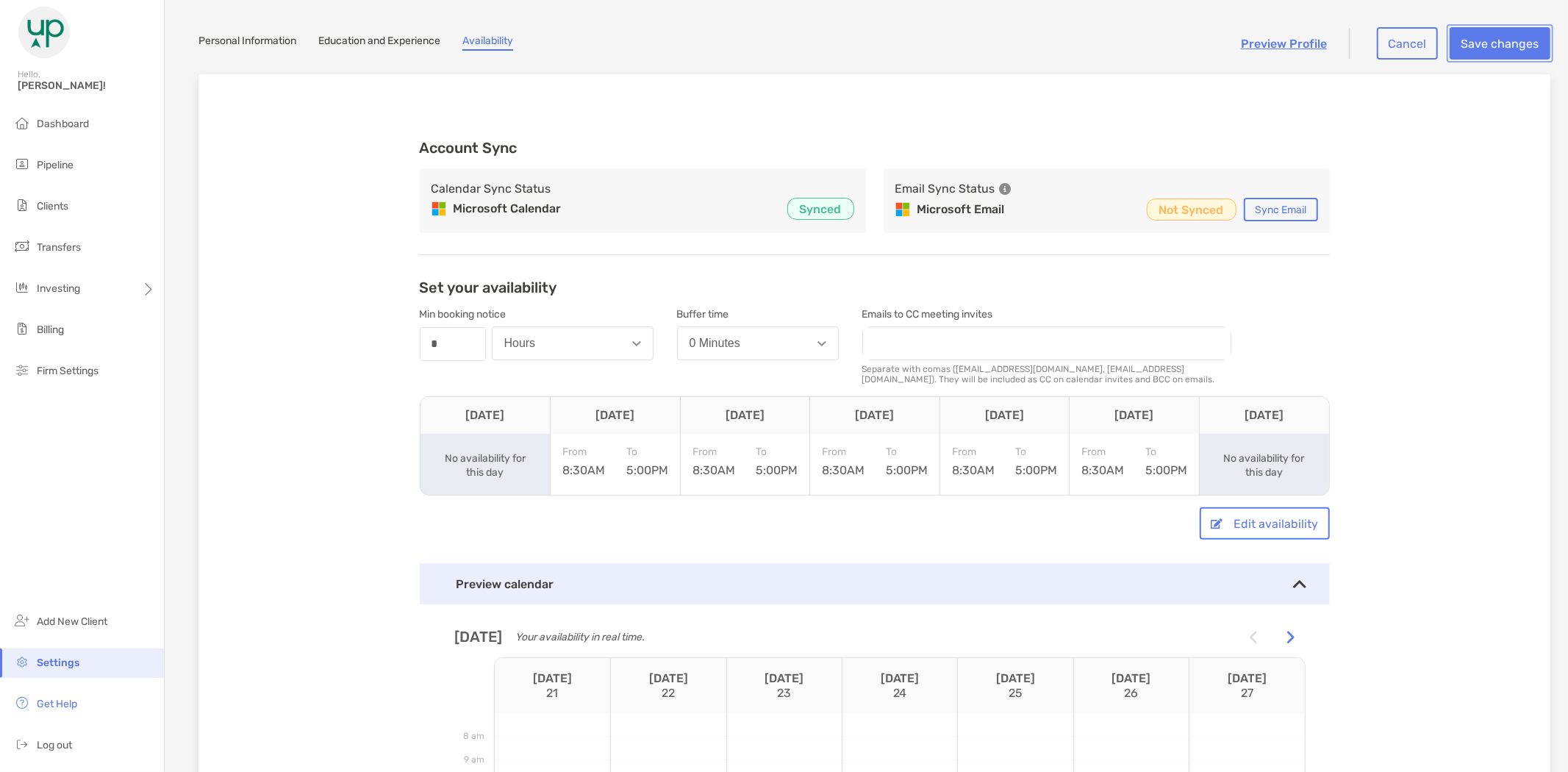
click at [1476, 40] on button "Save changes" at bounding box center [1500, 43] width 100 height 32
click at [1289, 45] on link "Preview Profile" at bounding box center [1283, 44] width 86 height 14
